Goal: Task Accomplishment & Management: Use online tool/utility

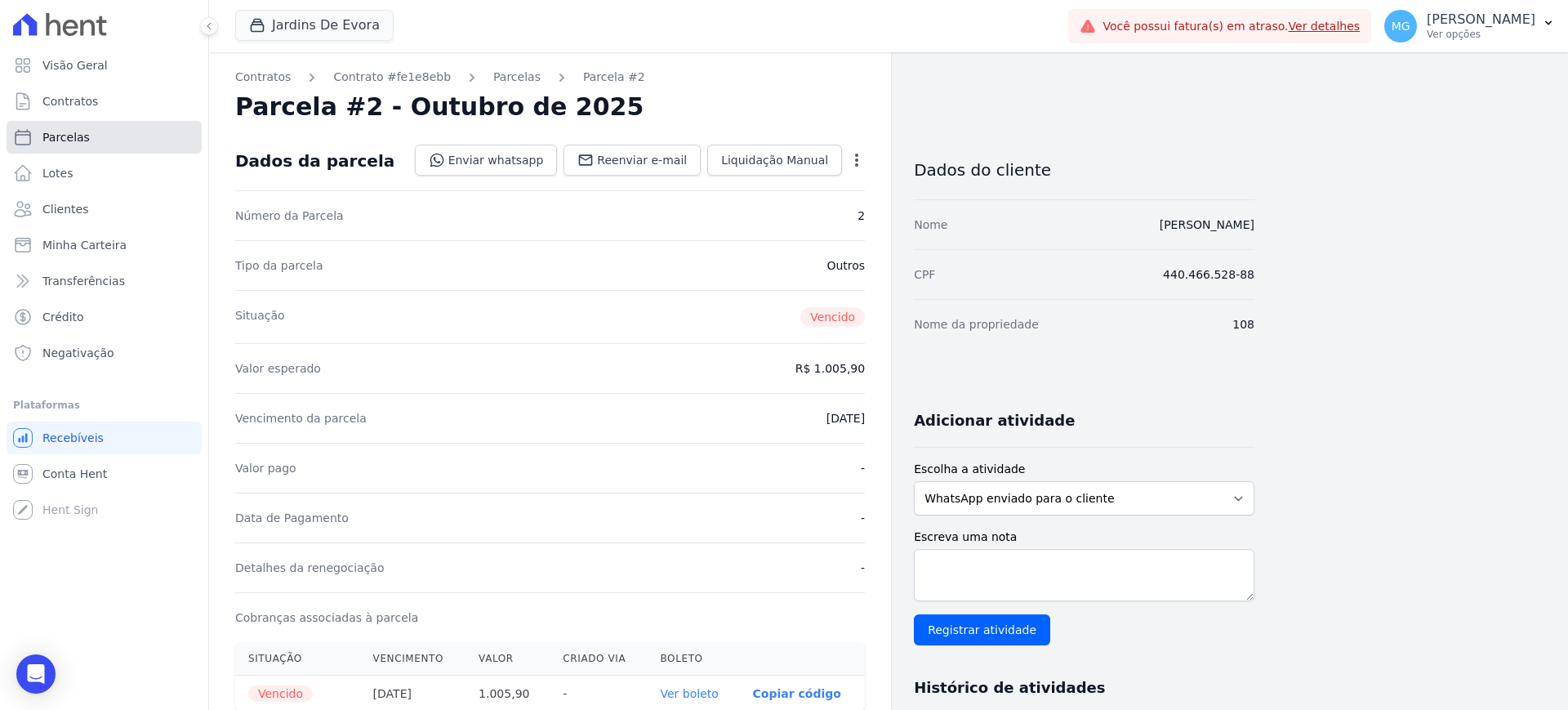
click at [74, 136] on span "Parcelas" at bounding box center [66, 137] width 47 height 16
select select
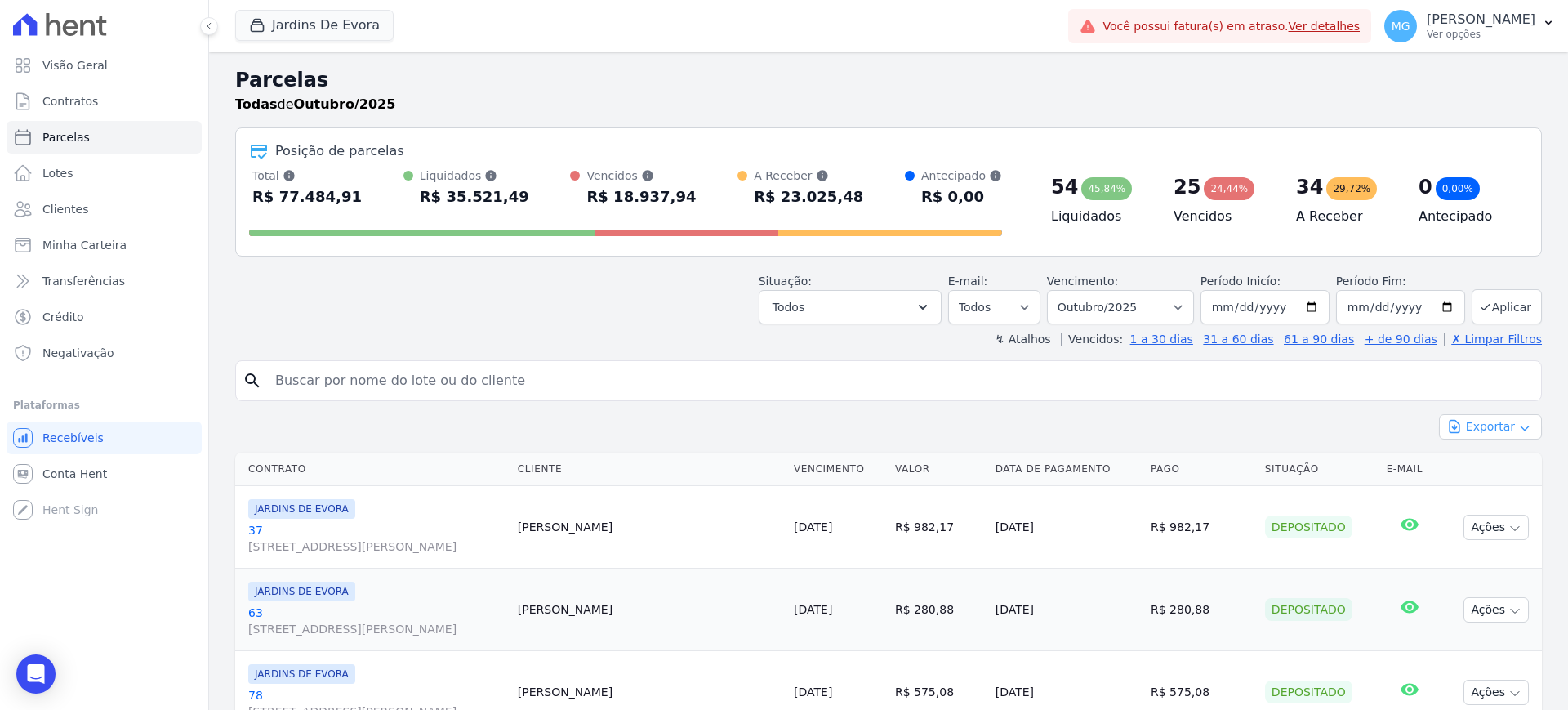
click at [1501, 427] on button "Exportar" at bounding box center [1490, 427] width 103 height 25
click at [1492, 498] on span "Exportar CSV" at bounding box center [1489, 493] width 87 height 16
click at [350, 19] on button "Jardins De Evora" at bounding box center [315, 25] width 159 height 31
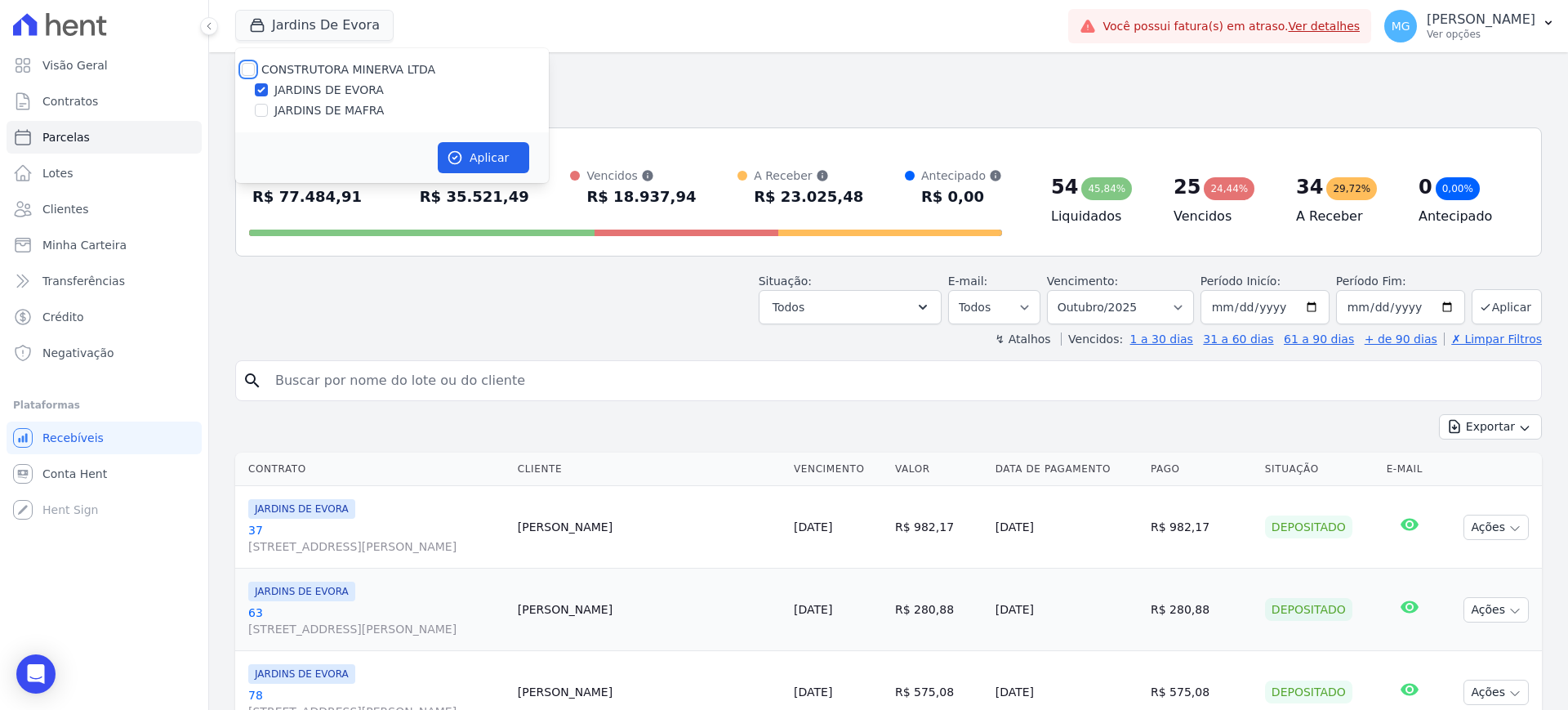
click at [246, 68] on input "CONSTRUTORA MINERVA LTDA" at bounding box center [247, 69] width 13 height 13
checkbox input "true"
click at [259, 91] on input "JARDINS DE EVORA" at bounding box center [261, 89] width 13 height 13
checkbox input "false"
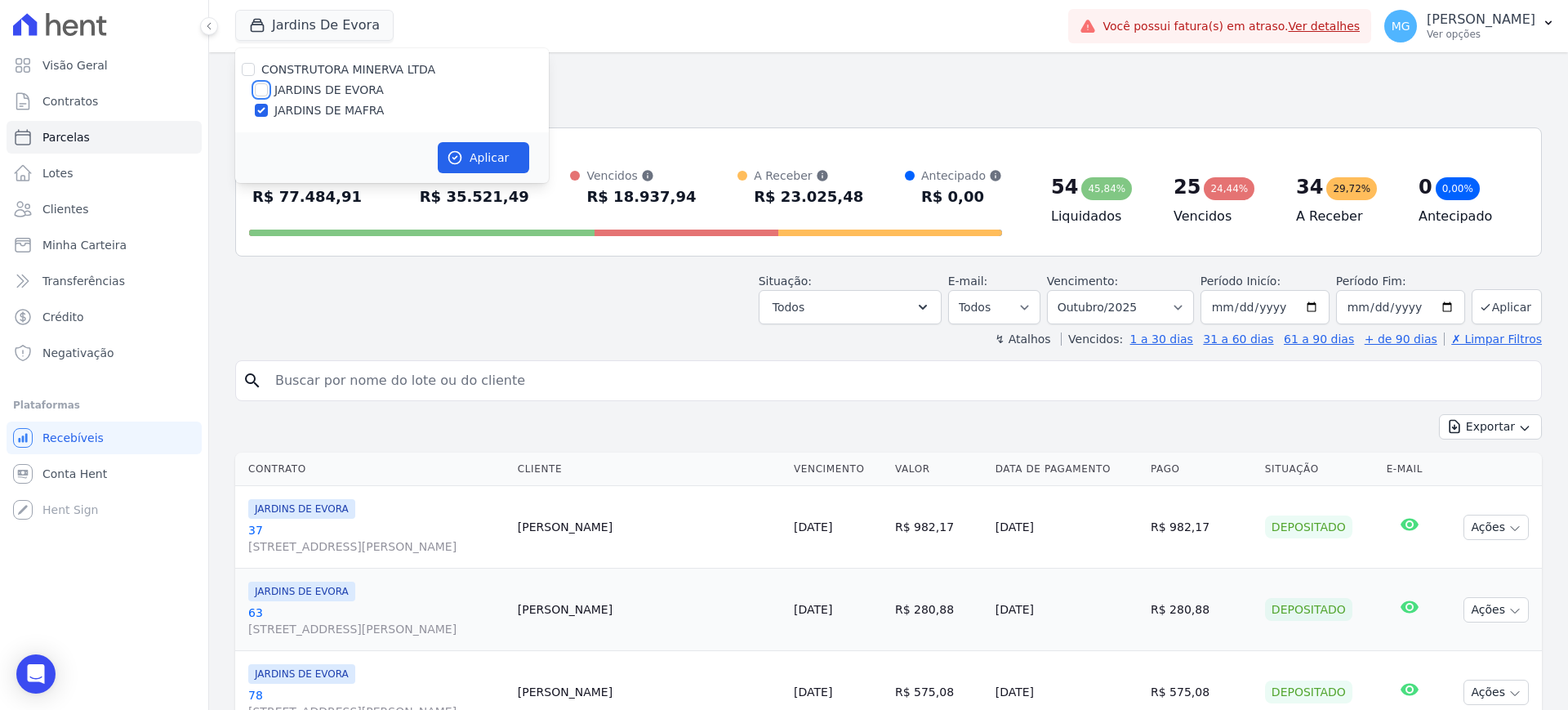
checkbox input "false"
click at [481, 165] on button "Aplicar" at bounding box center [484, 157] width 91 height 31
select select
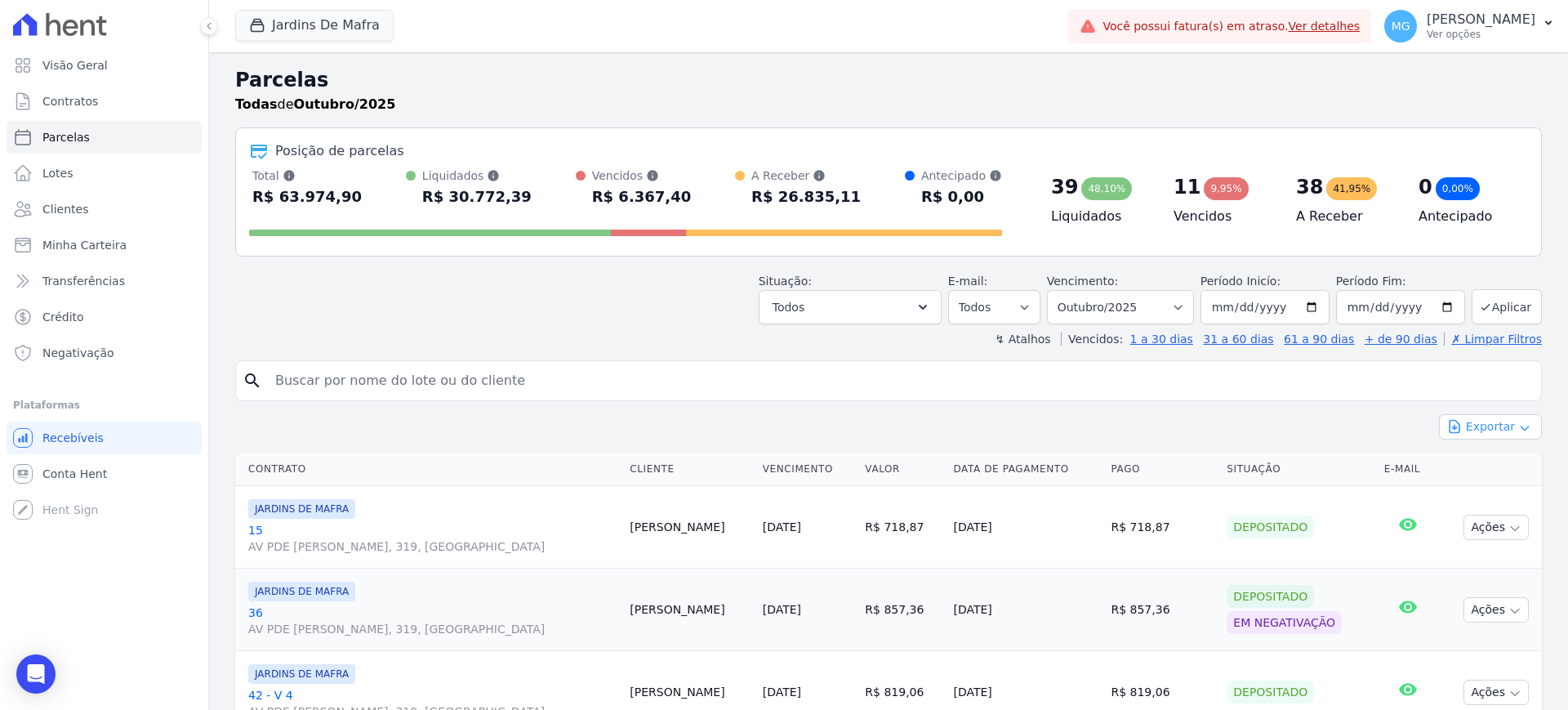
click at [1518, 422] on icon "button" at bounding box center [1524, 427] width 13 height 13
click at [1469, 490] on span "Exportar CSV" at bounding box center [1489, 493] width 87 height 16
